Goal: Information Seeking & Learning: Find specific fact

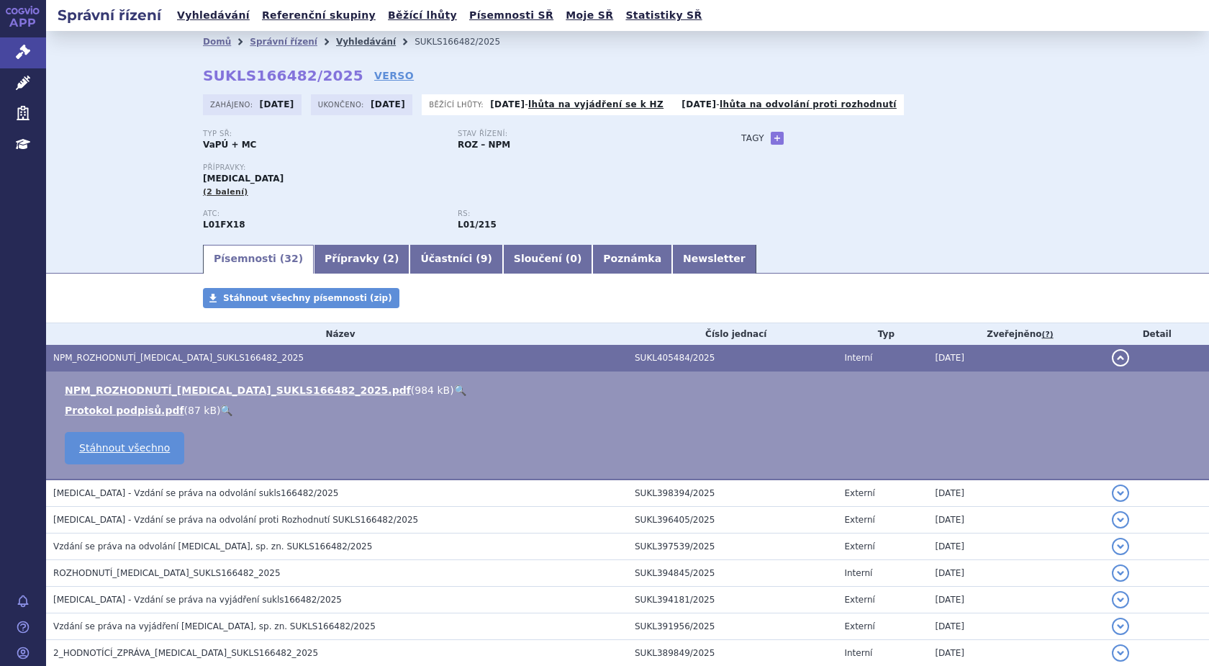
click at [336, 42] on link "Vyhledávání" at bounding box center [366, 42] width 60 height 10
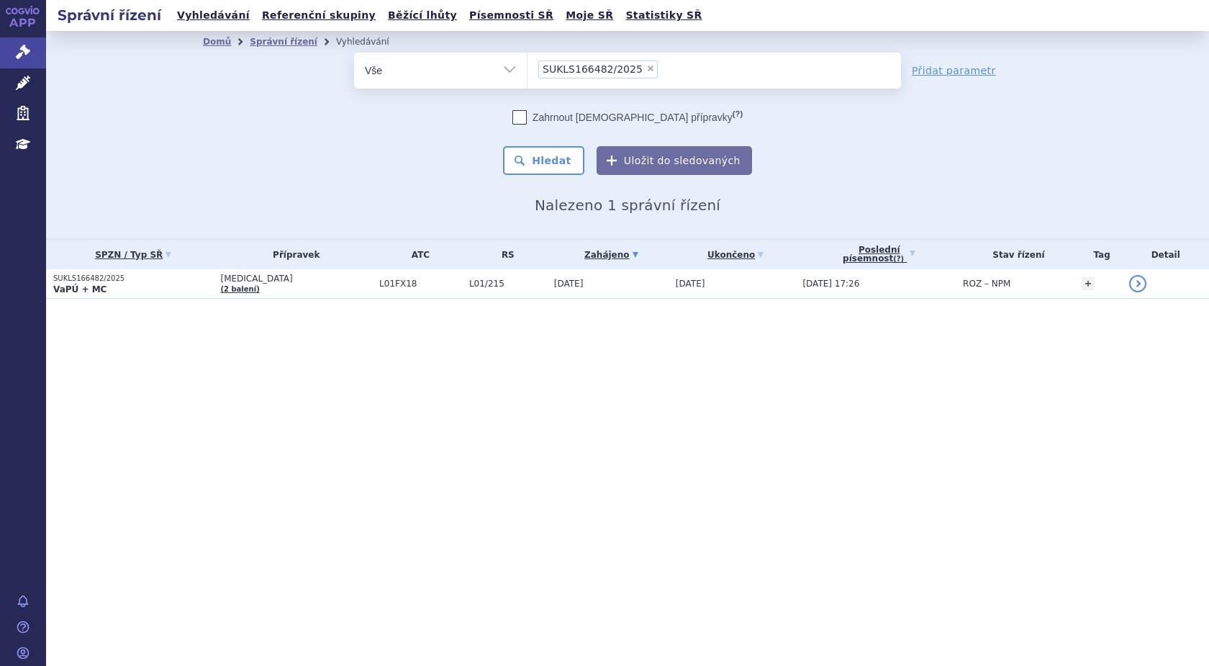
click at [646, 68] on span "×" at bounding box center [650, 68] width 9 height 9
click at [527, 68] on select "SUKLS166482/2025" at bounding box center [527, 70] width 1 height 36
select select
type input "SUKLS145343/2024"
select select "SUKLS145343/2024"
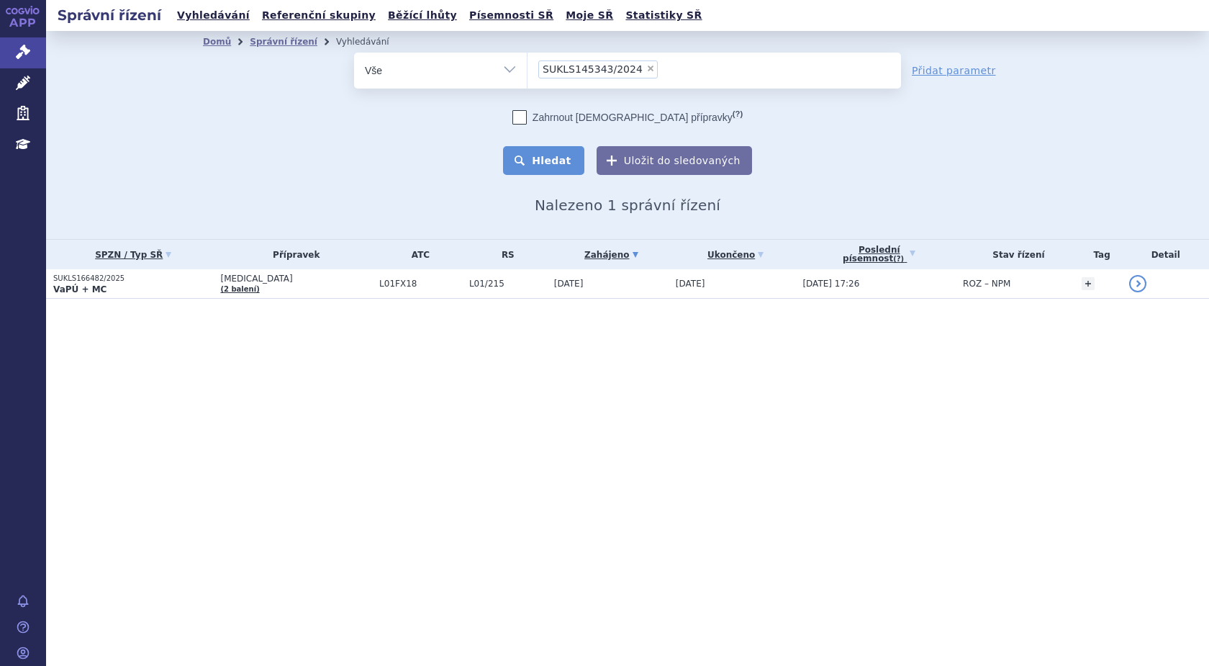
drag, startPoint x: 563, startPoint y: 160, endPoint x: 568, endPoint y: 174, distance: 15.2
click at [562, 162] on button "Hledat" at bounding box center [543, 160] width 81 height 29
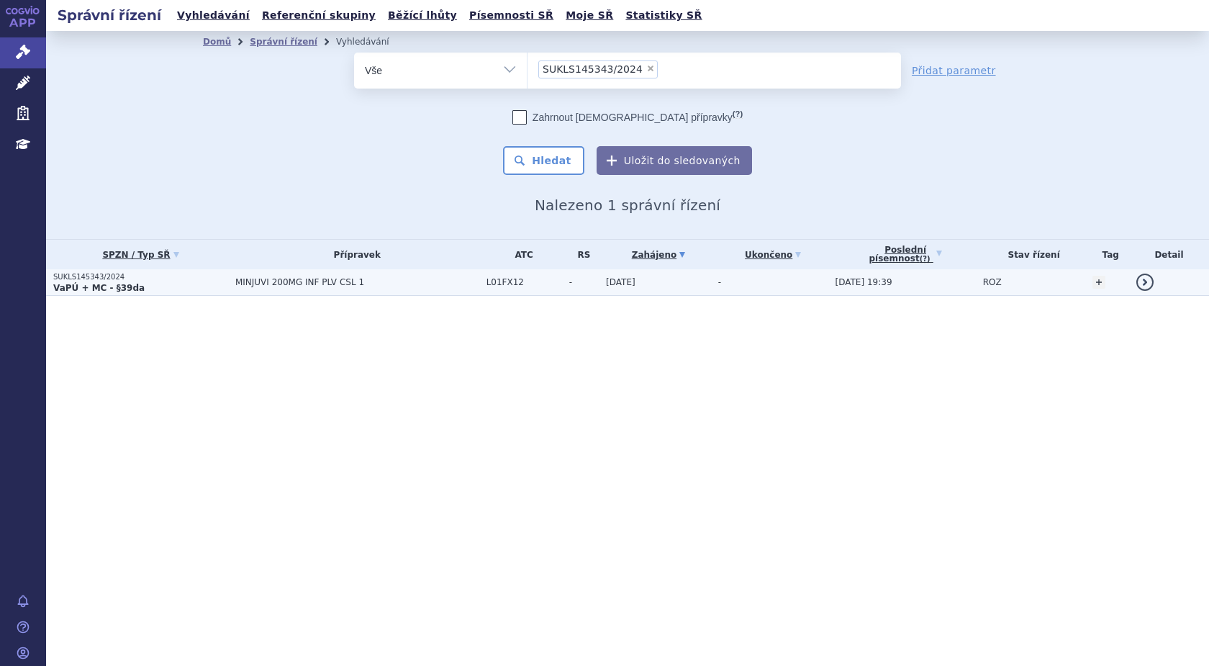
click at [86, 283] on strong "VaPÚ + MC - §39da" at bounding box center [98, 288] width 91 height 10
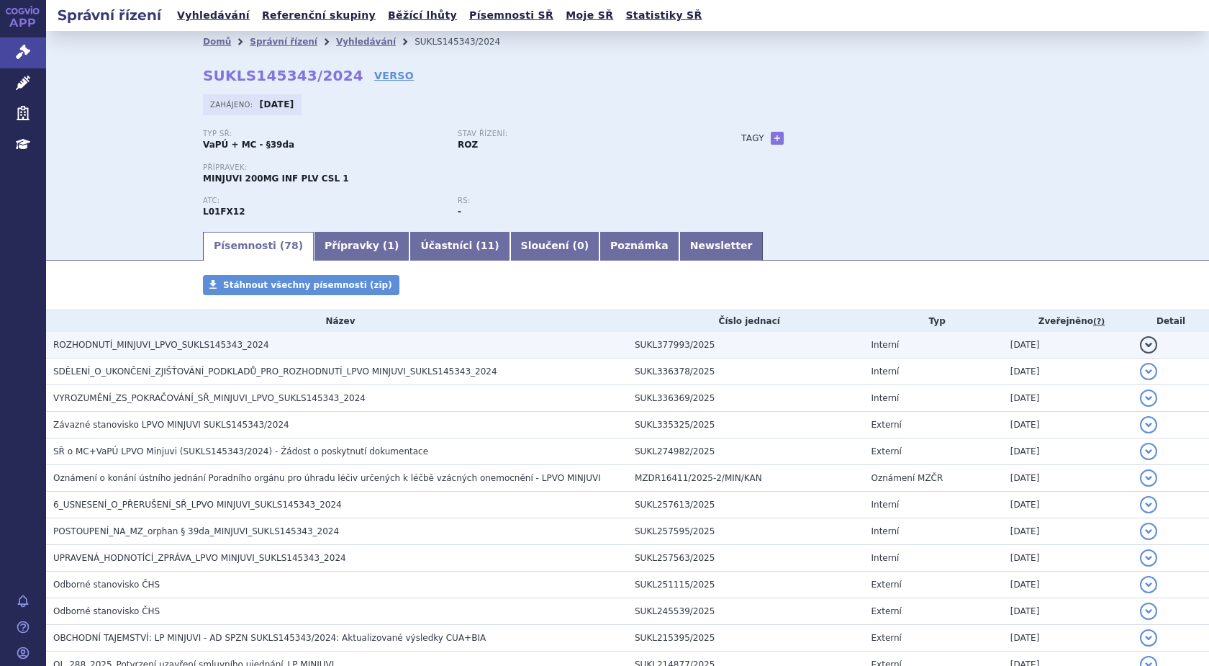
click at [160, 341] on span "ROZHODNUTÍ_MINJUVI_LPVO_SUKLS145343_2024" at bounding box center [161, 345] width 216 height 10
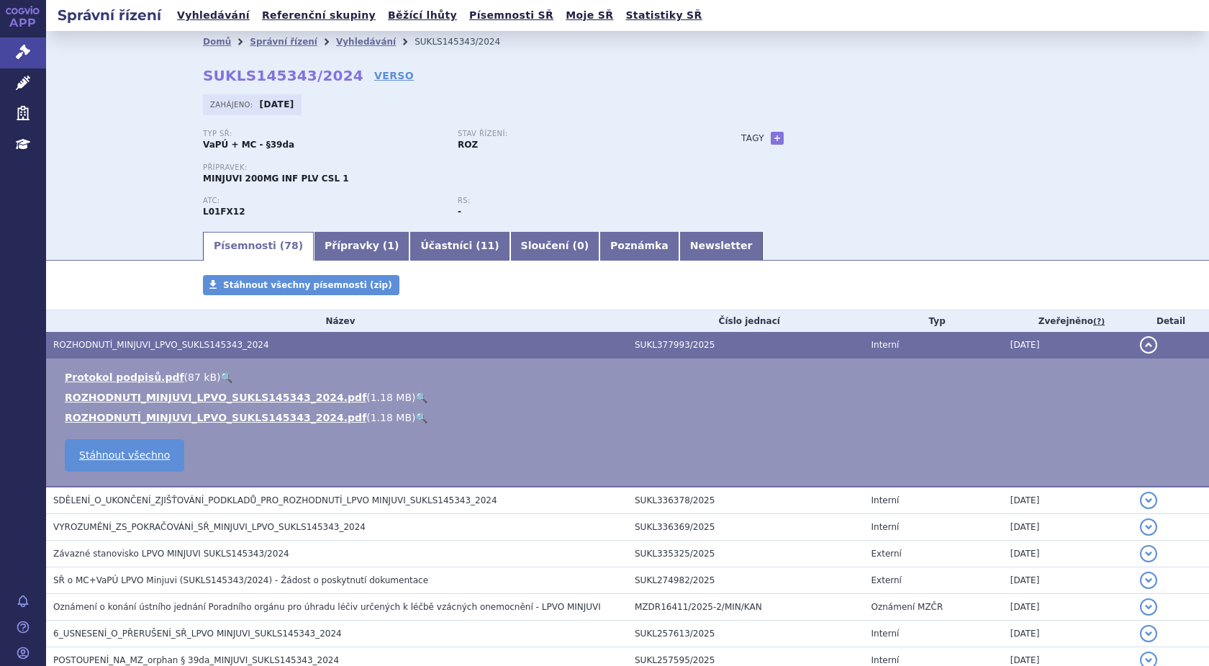
click at [415, 396] on link "🔍" at bounding box center [421, 397] width 12 height 12
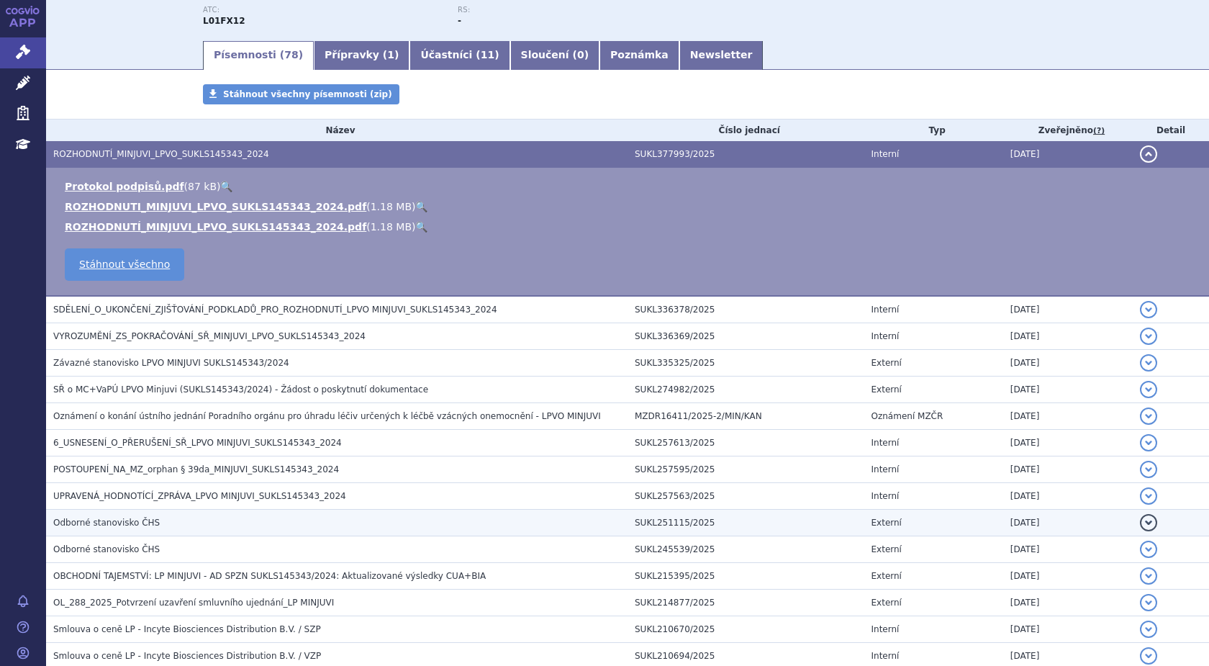
scroll to position [216, 0]
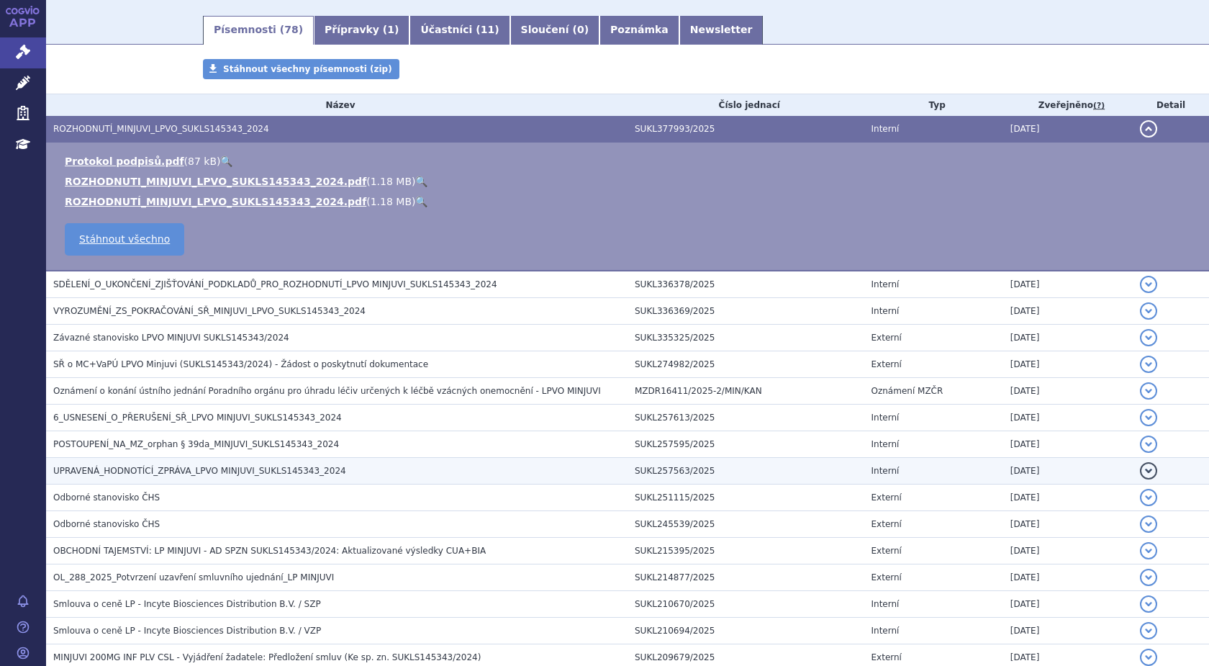
click at [161, 470] on span "UPRAVENÁ_HODNOTÍCÍ_ZPRÁVA_LPVO MINJUVI_SUKLS145343_2024" at bounding box center [199, 471] width 293 height 10
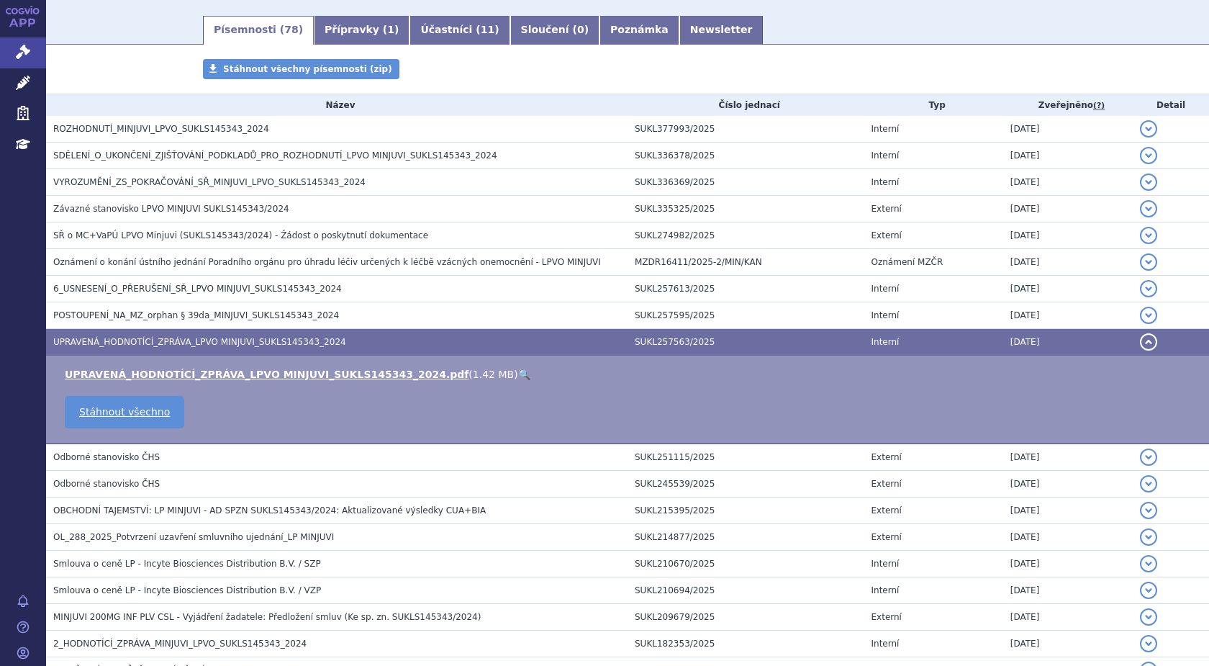
click at [518, 375] on link "🔍" at bounding box center [524, 374] width 12 height 12
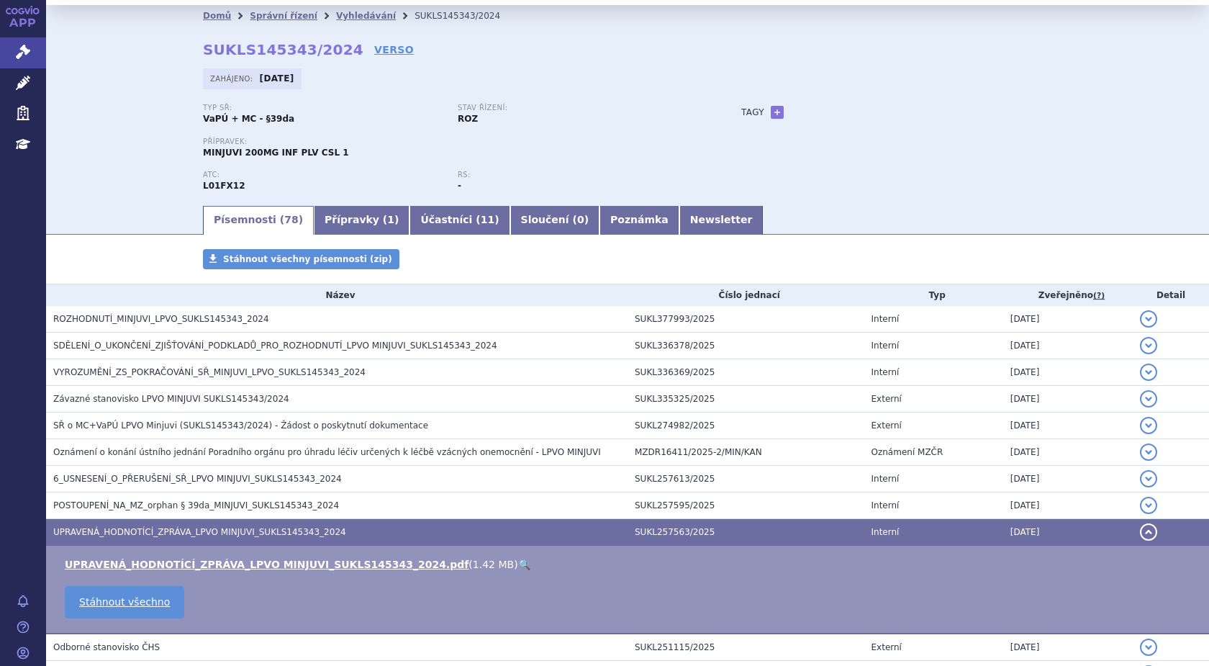
scroll to position [0, 0]
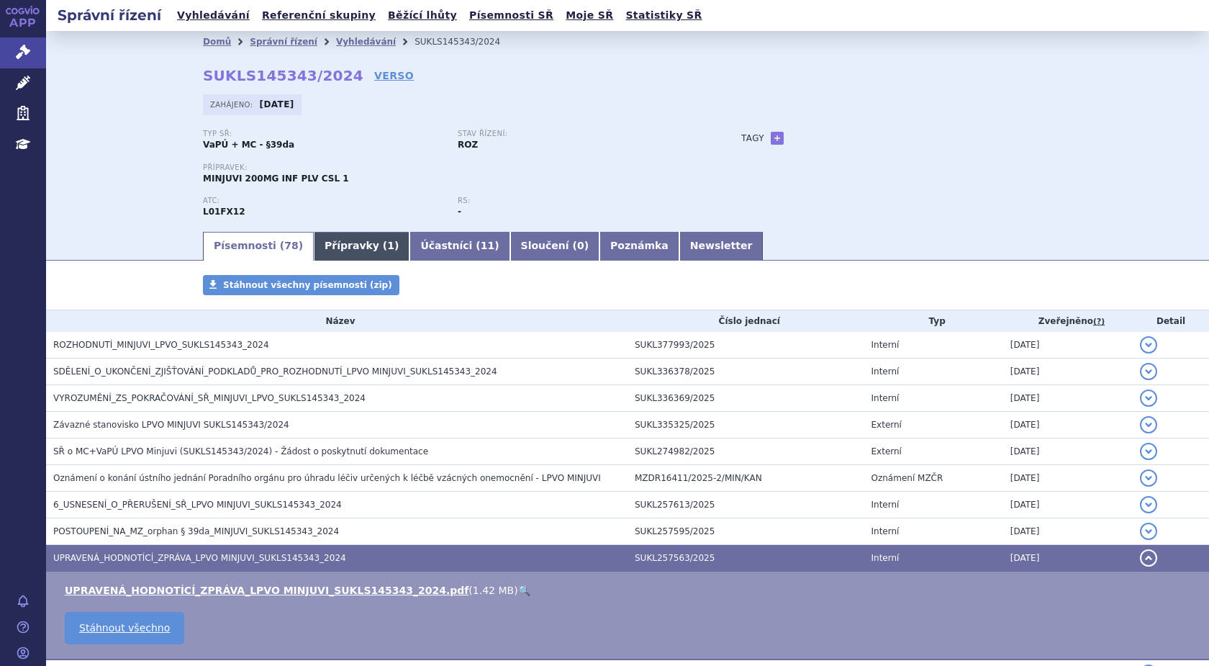
click at [322, 249] on link "Přípravky ( 1 )" at bounding box center [362, 246] width 96 height 29
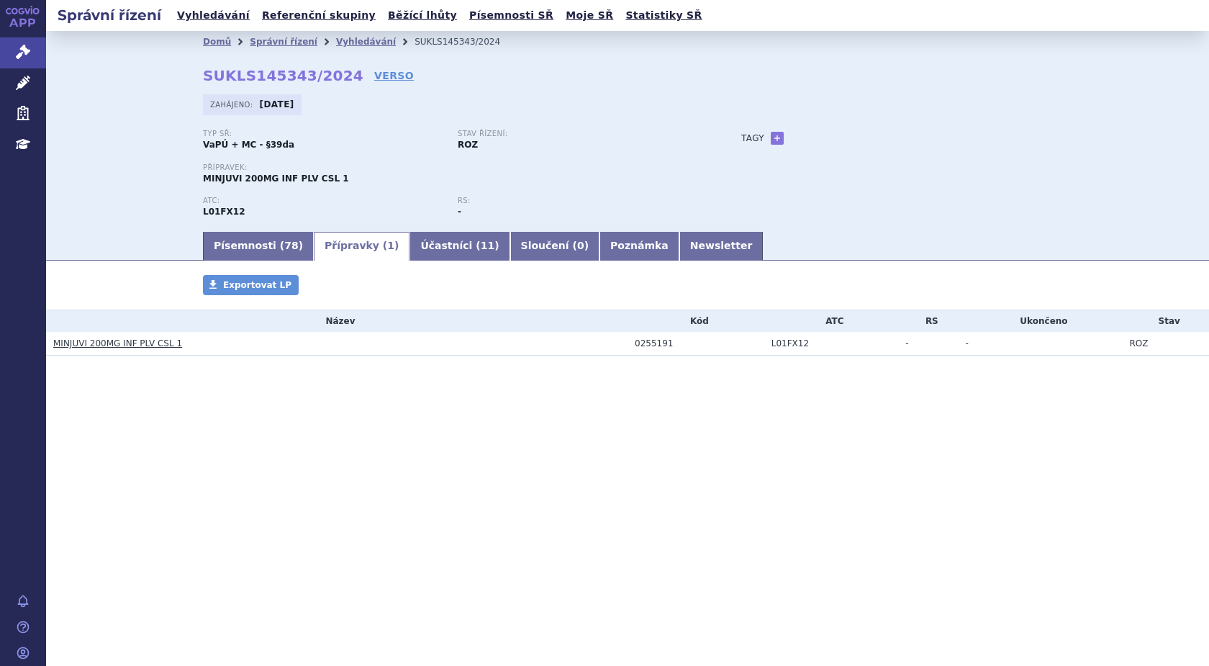
drag, startPoint x: 107, startPoint y: 344, endPoint x: 114, endPoint y: 348, distance: 8.0
click at [107, 345] on link "MINJUVI 200MG INF PLV CSL 1" at bounding box center [117, 343] width 129 height 10
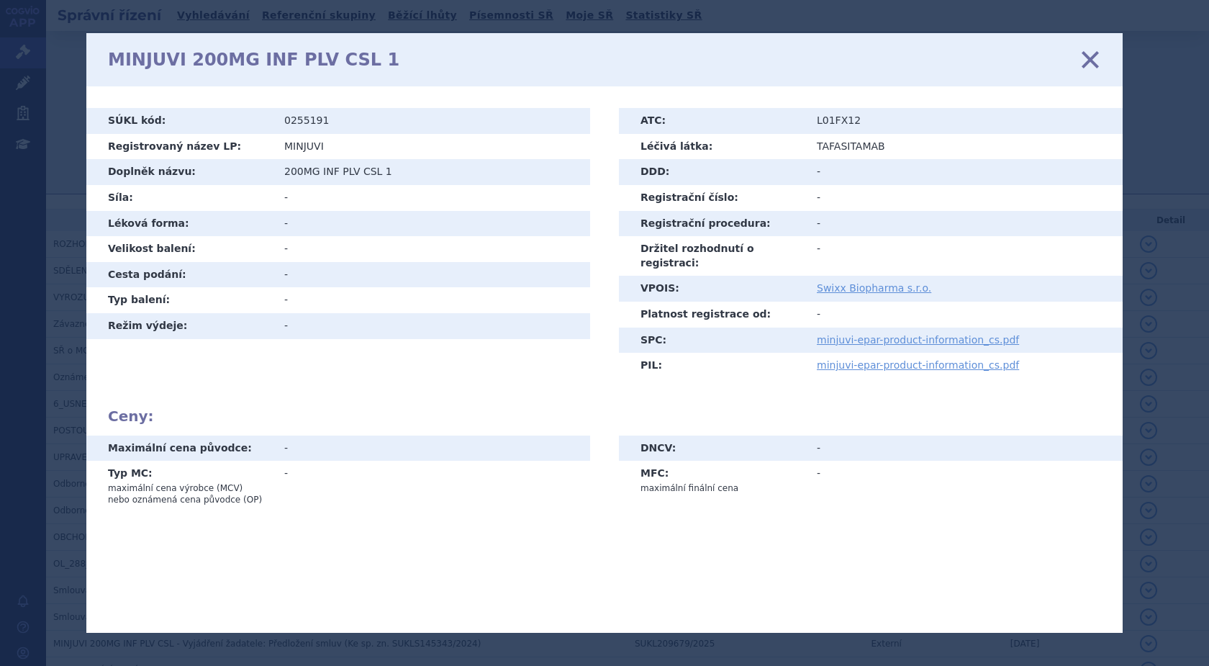
click at [1089, 60] on icon at bounding box center [1090, 60] width 30 height 30
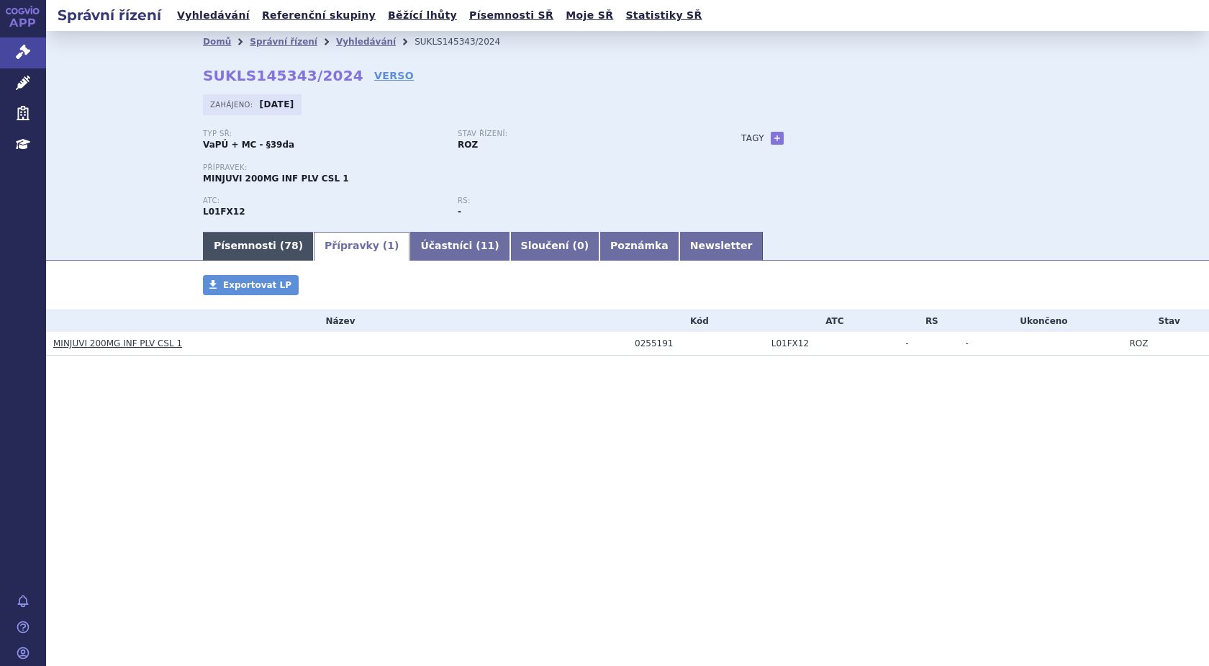
click at [247, 245] on link "Písemnosti ( 78 )" at bounding box center [258, 246] width 111 height 29
